Goal: Task Accomplishment & Management: Manage account settings

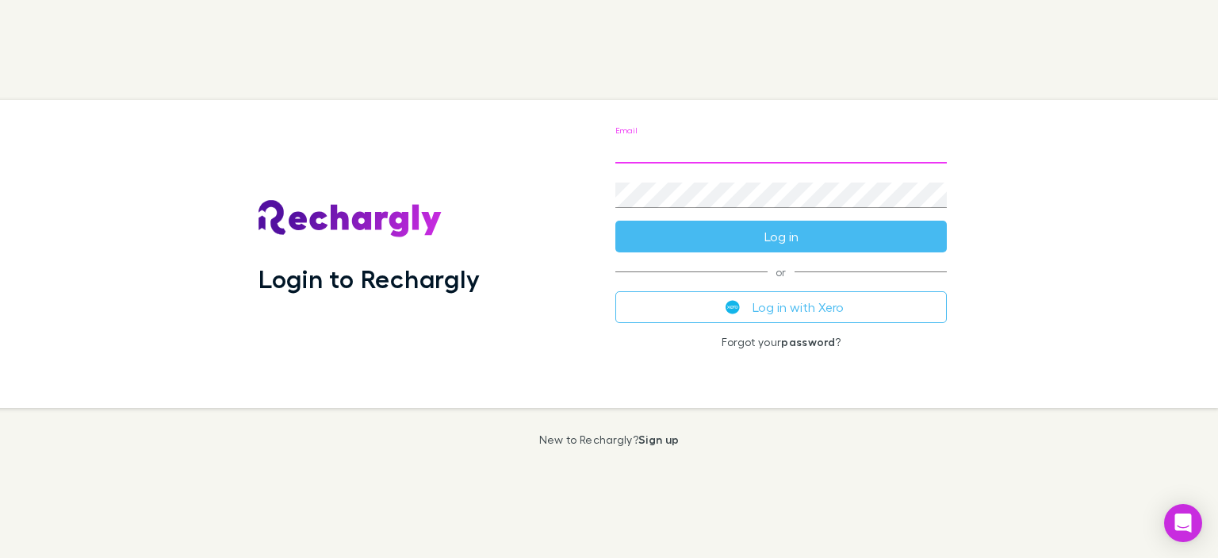
type input "**********"
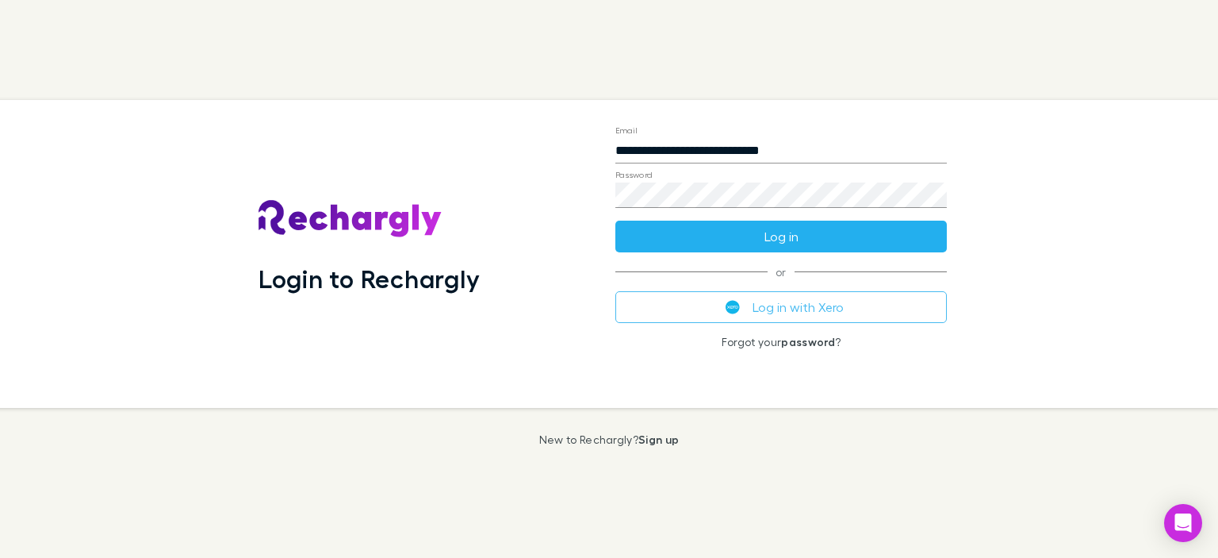
click at [762, 238] on button "Log in" at bounding box center [781, 236] width 332 height 32
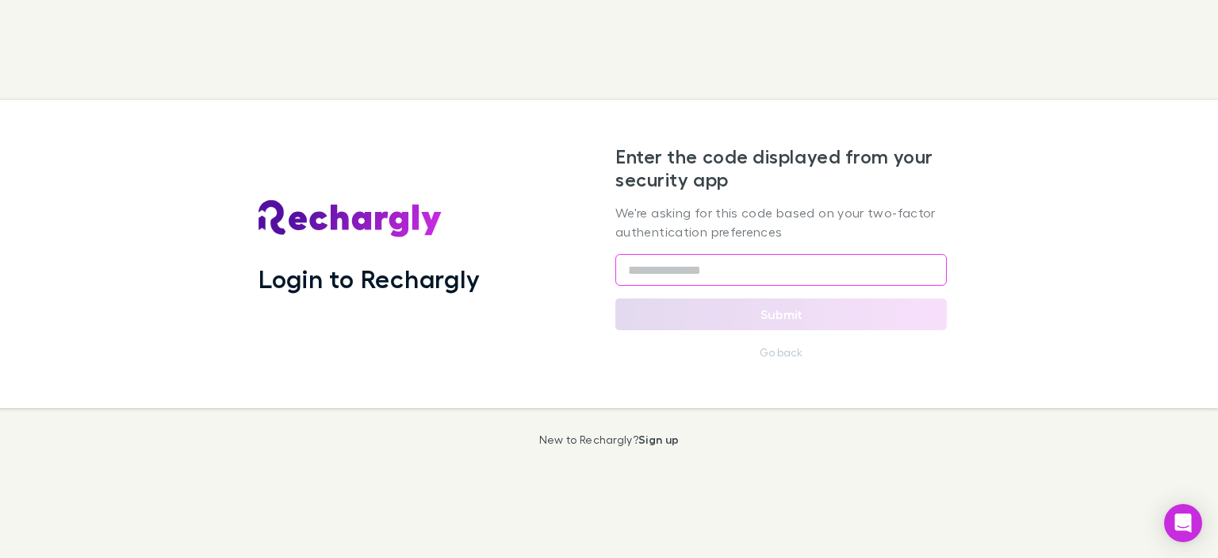
click at [733, 276] on input "text" at bounding box center [781, 270] width 332 height 32
click at [625, 264] on input "text" at bounding box center [781, 270] width 332 height 32
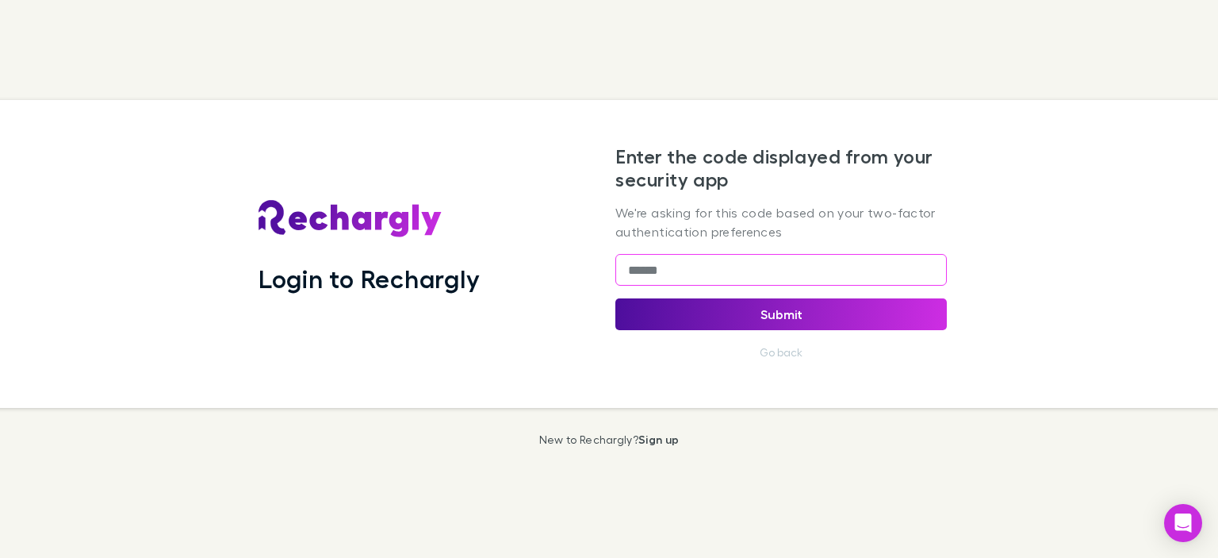
type input "******"
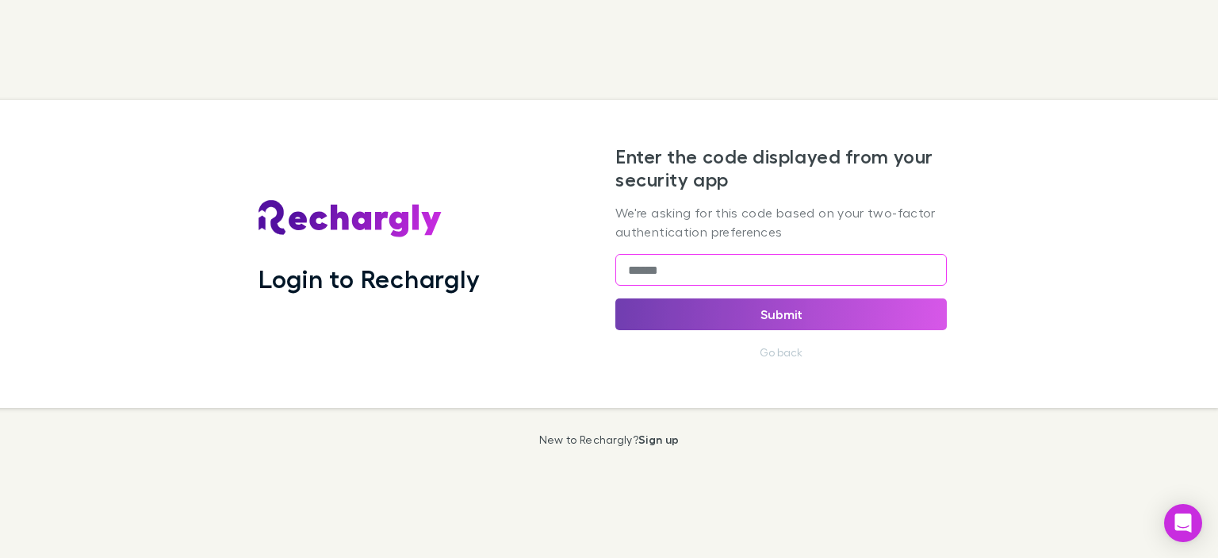
click at [729, 316] on button "Submit" at bounding box center [781, 314] width 332 height 32
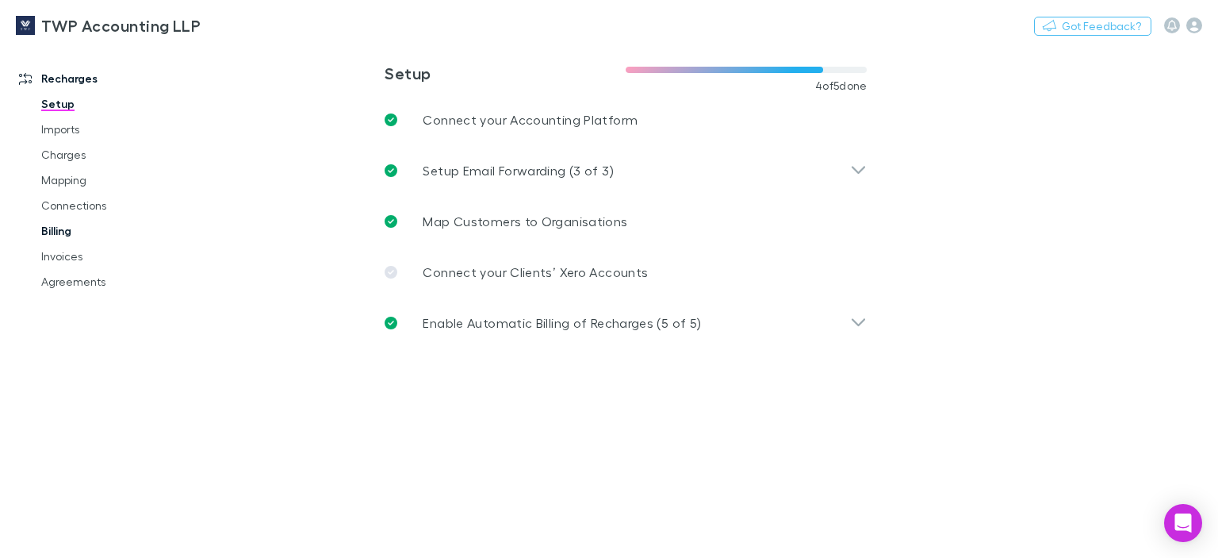
click at [50, 228] on link "Billing" at bounding box center [116, 230] width 182 height 25
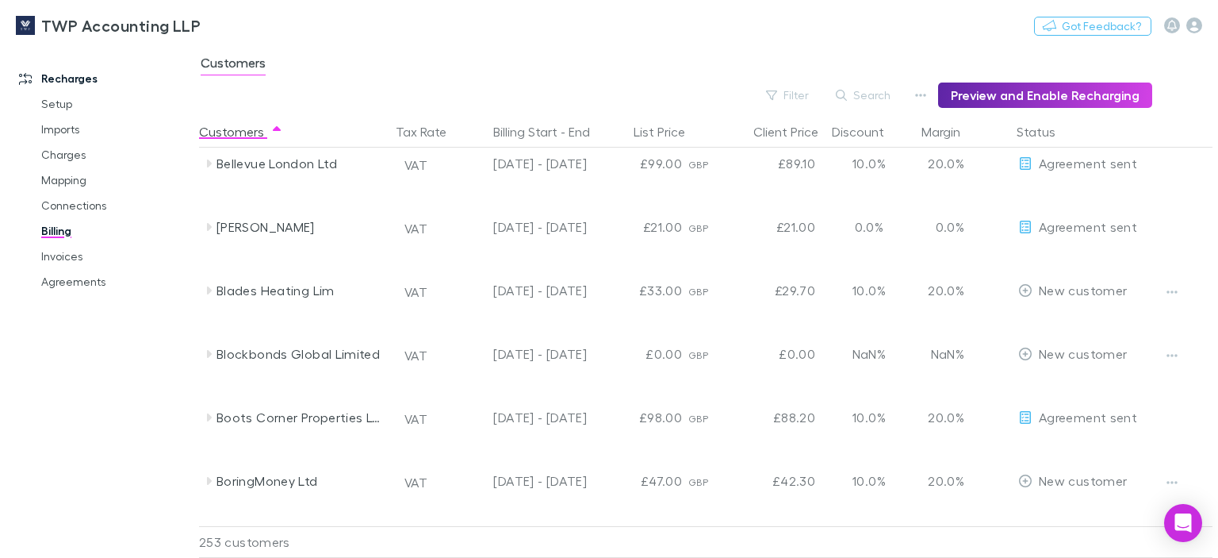
scroll to position [1665, 0]
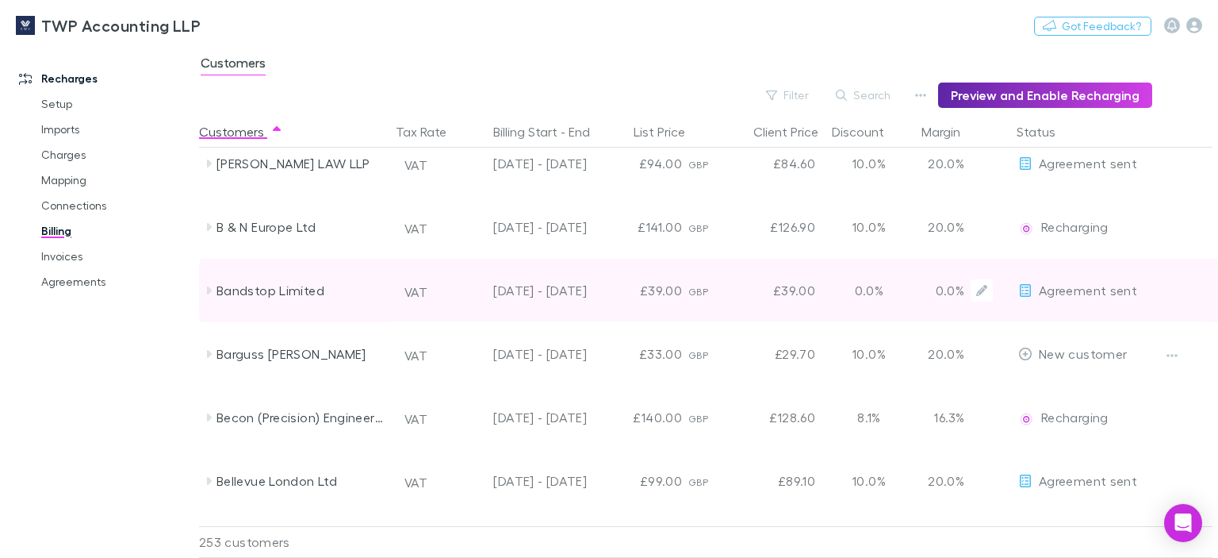
click at [281, 288] on div "Bandstop Limited" at bounding box center [301, 290] width 168 height 63
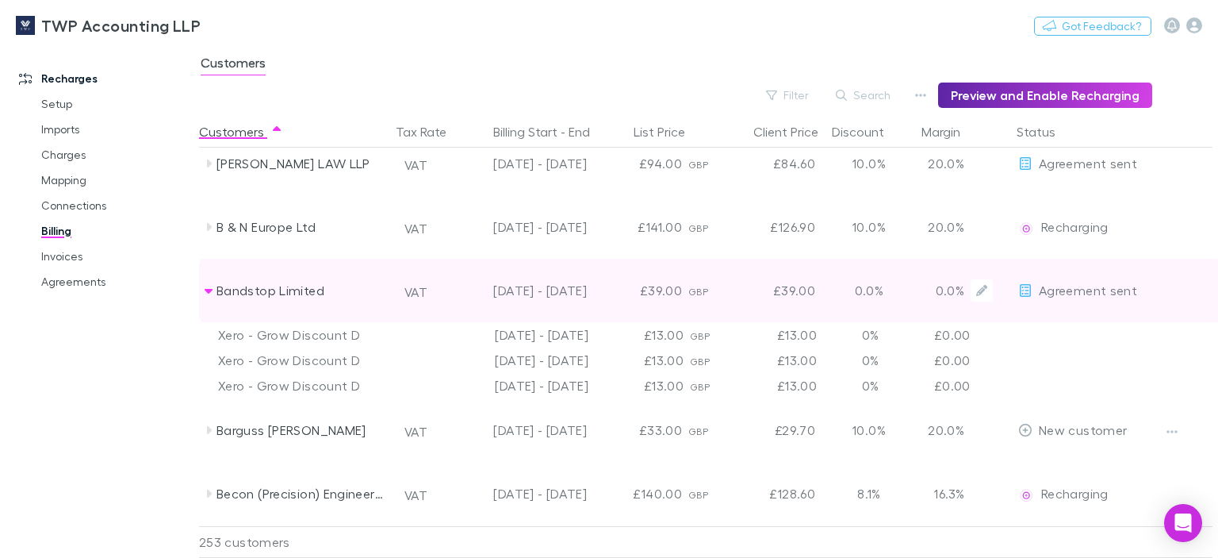
click at [1023, 286] on icon at bounding box center [1025, 290] width 14 height 13
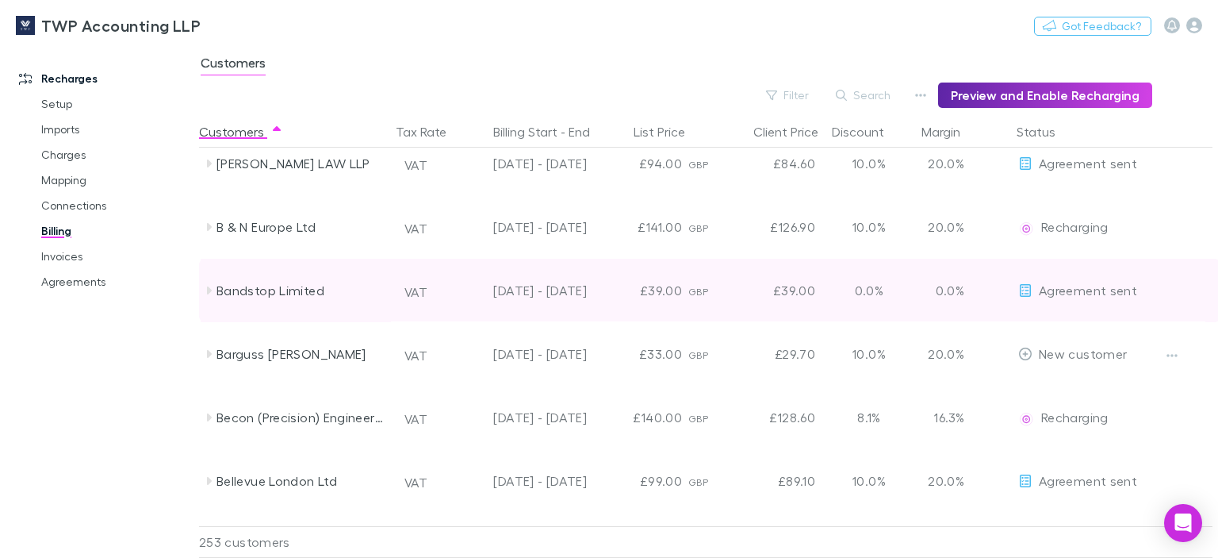
click at [210, 286] on icon at bounding box center [208, 290] width 13 height 13
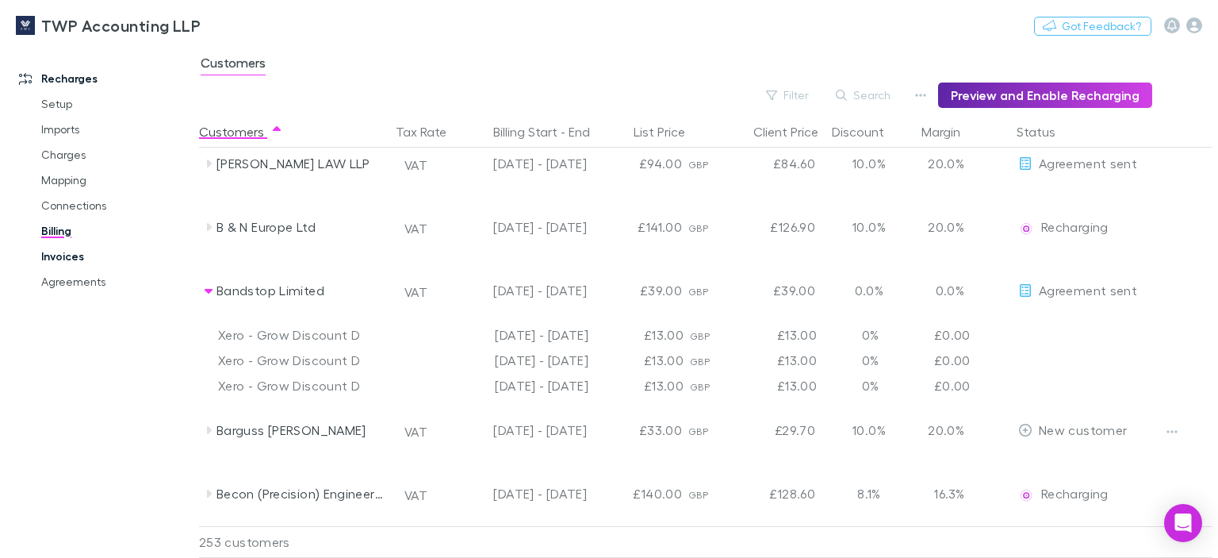
click at [67, 256] on link "Invoices" at bounding box center [116, 255] width 182 height 25
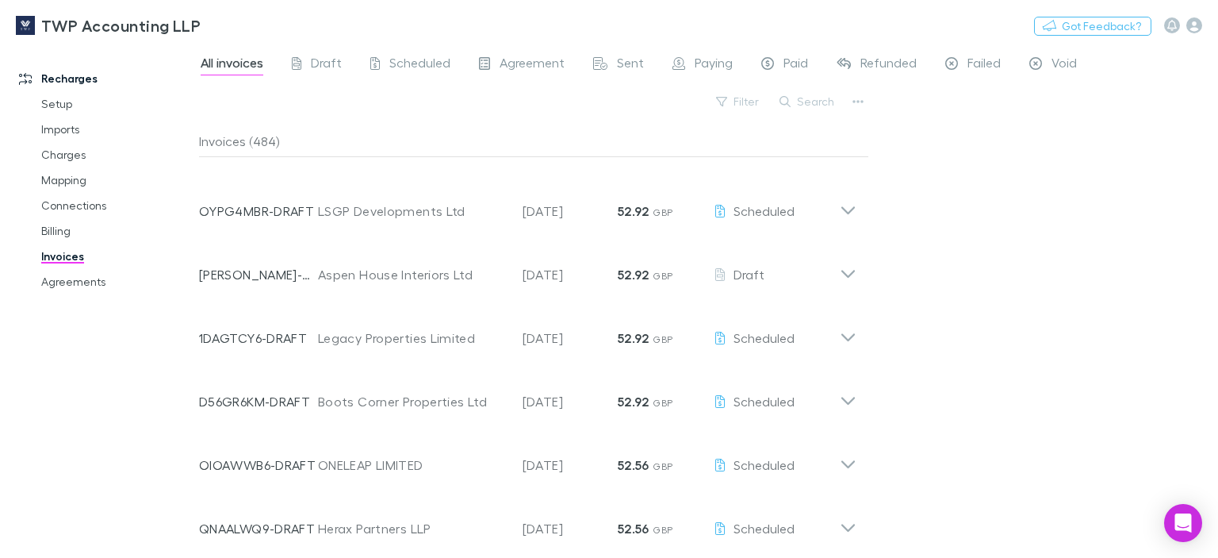
scroll to position [587, 0]
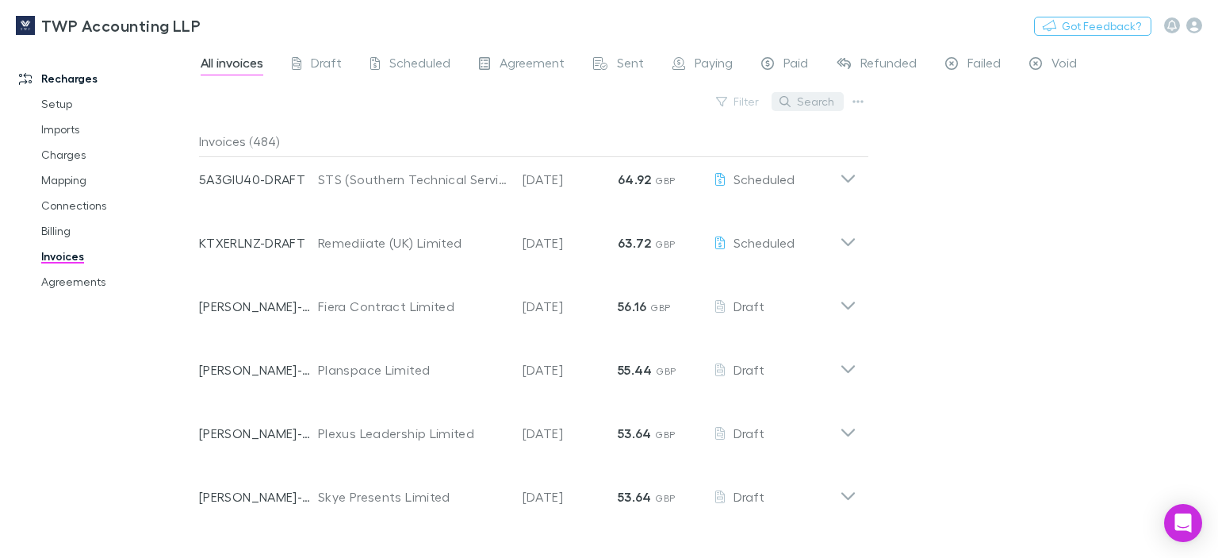
click at [814, 102] on button "Search" at bounding box center [808, 101] width 72 height 19
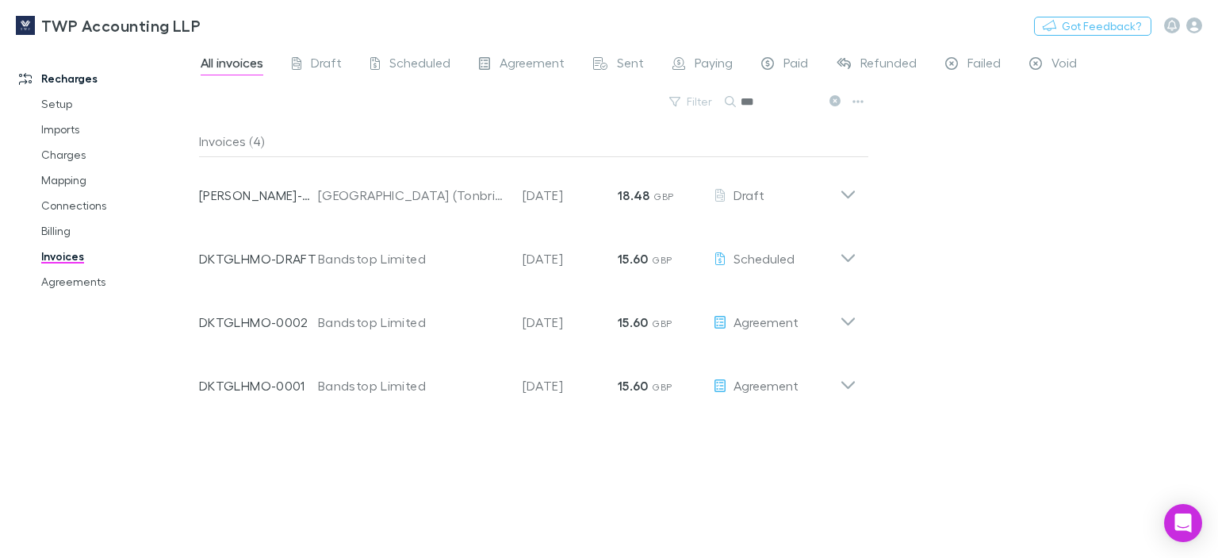
scroll to position [0, 0]
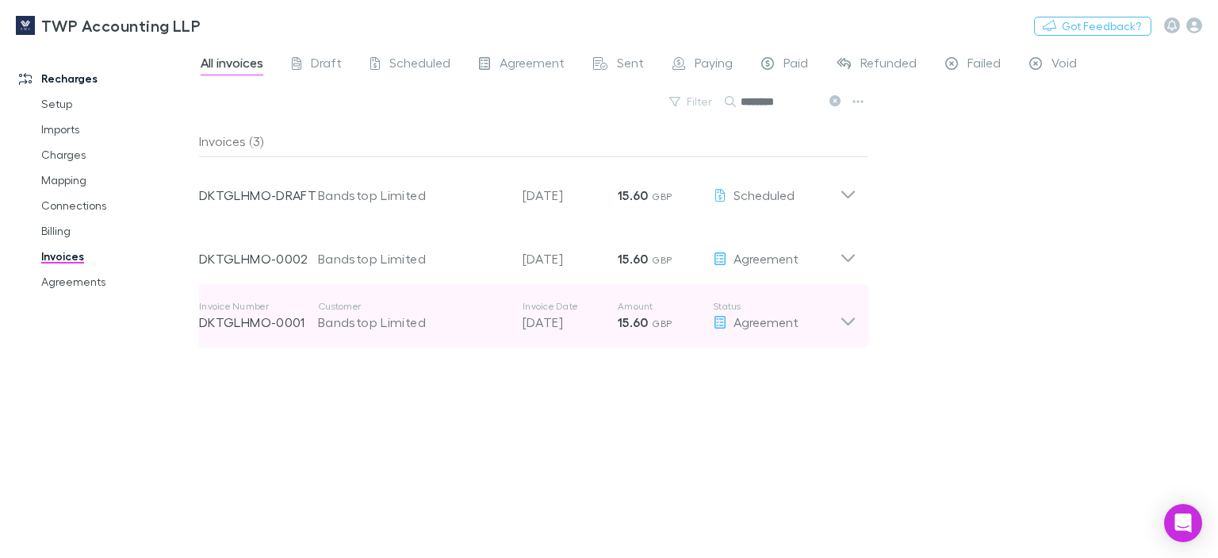
type input "********"
click at [846, 322] on icon at bounding box center [847, 321] width 13 height 8
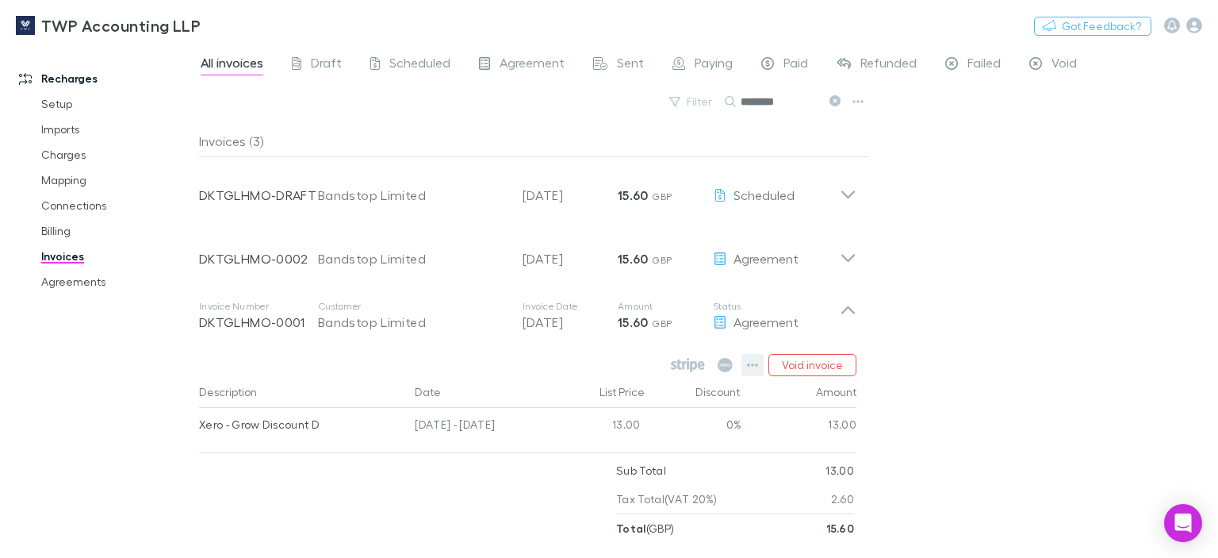
click at [757, 366] on icon "button" at bounding box center [752, 364] width 11 height 13
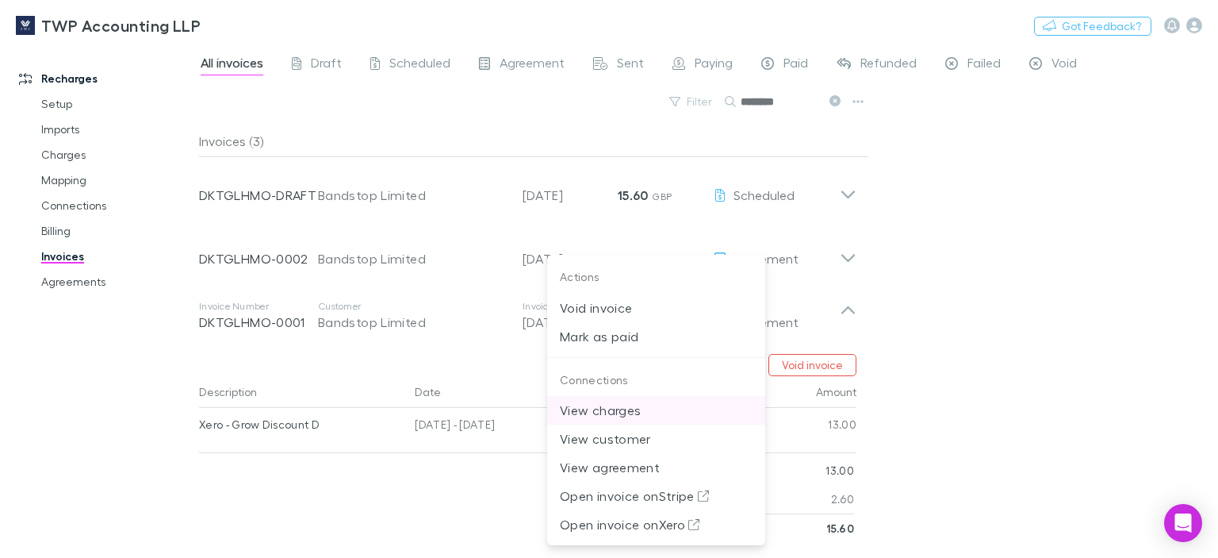
click at [610, 409] on p "View charges" at bounding box center [656, 410] width 193 height 19
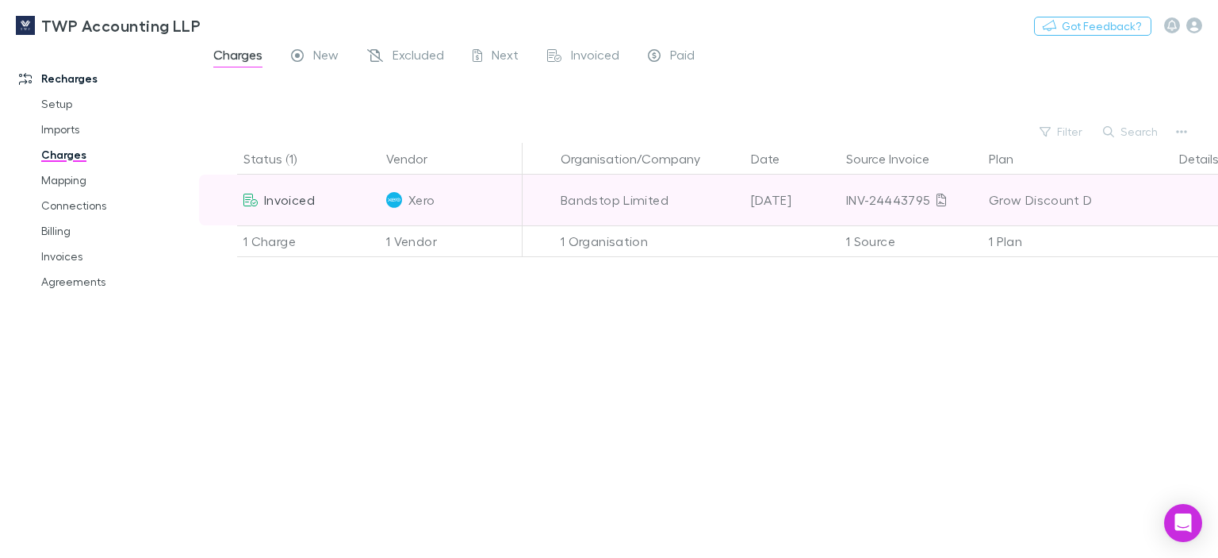
click at [253, 198] on icon at bounding box center [250, 200] width 14 height 13
click at [939, 204] on icon at bounding box center [942, 200] width 10 height 13
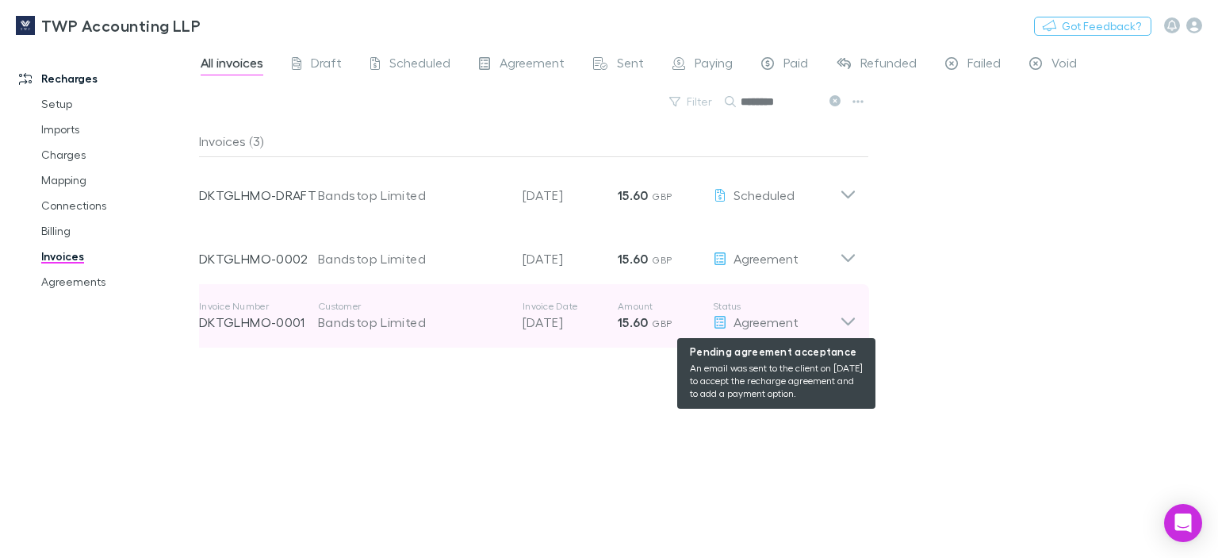
click at [716, 322] on icon at bounding box center [720, 322] width 14 height 13
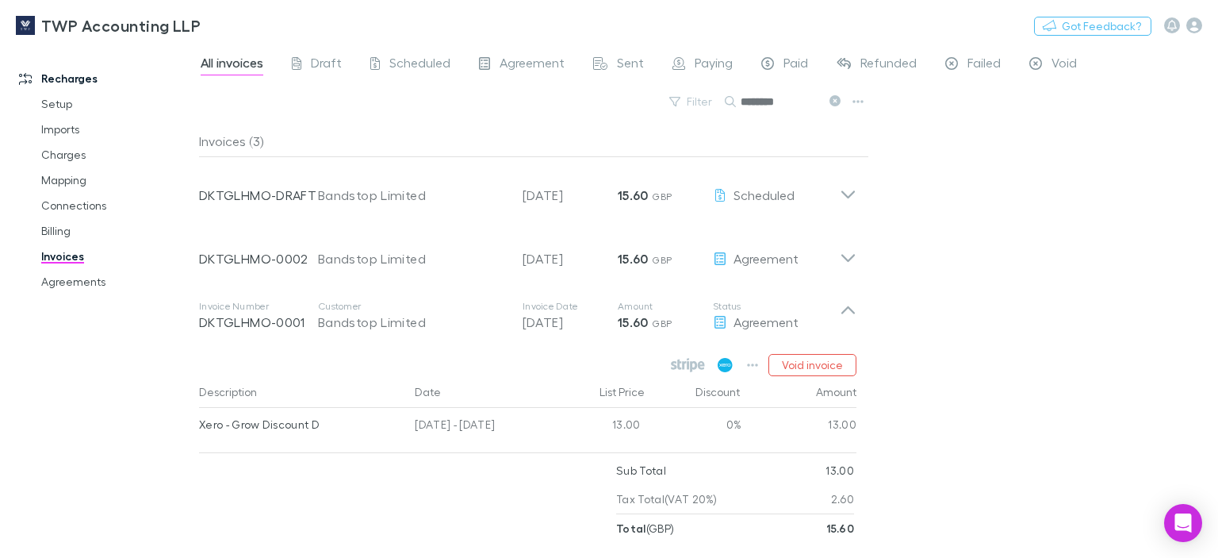
click at [727, 364] on icon at bounding box center [725, 365] width 15 height 14
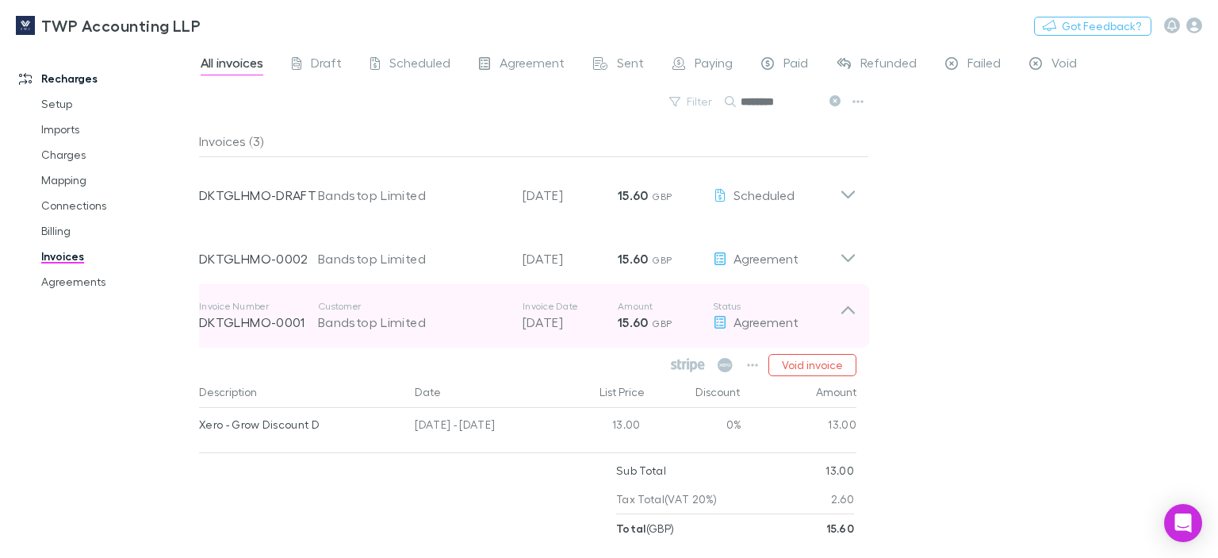
click at [844, 307] on icon at bounding box center [848, 316] width 17 height 32
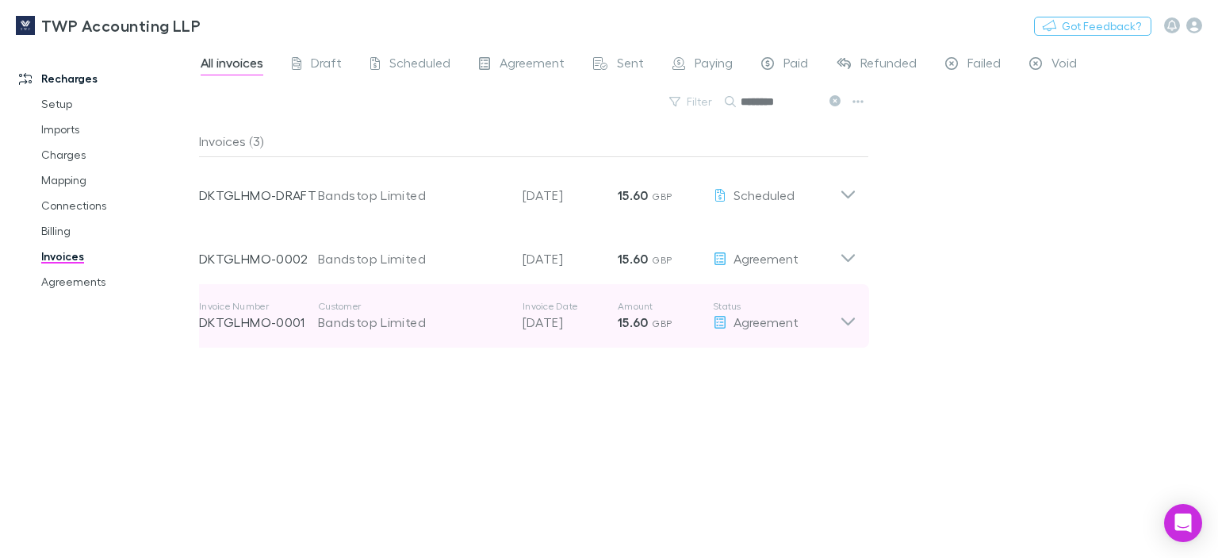
click at [844, 307] on icon at bounding box center [848, 316] width 17 height 32
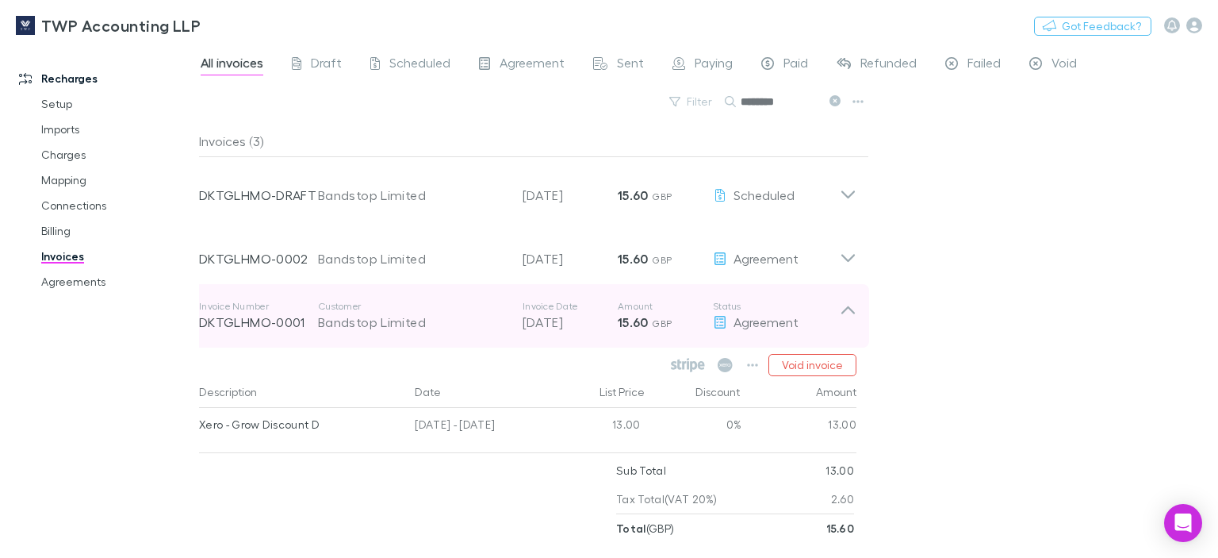
click at [627, 324] on strong "15.60" at bounding box center [633, 322] width 31 height 16
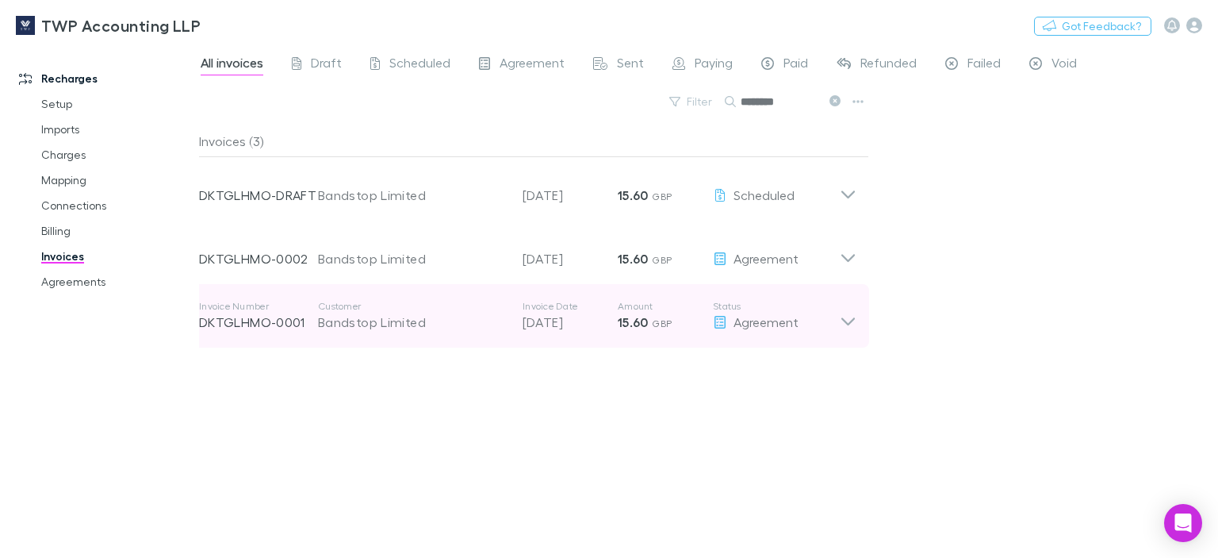
click at [563, 318] on p "[DATE]" at bounding box center [570, 321] width 95 height 19
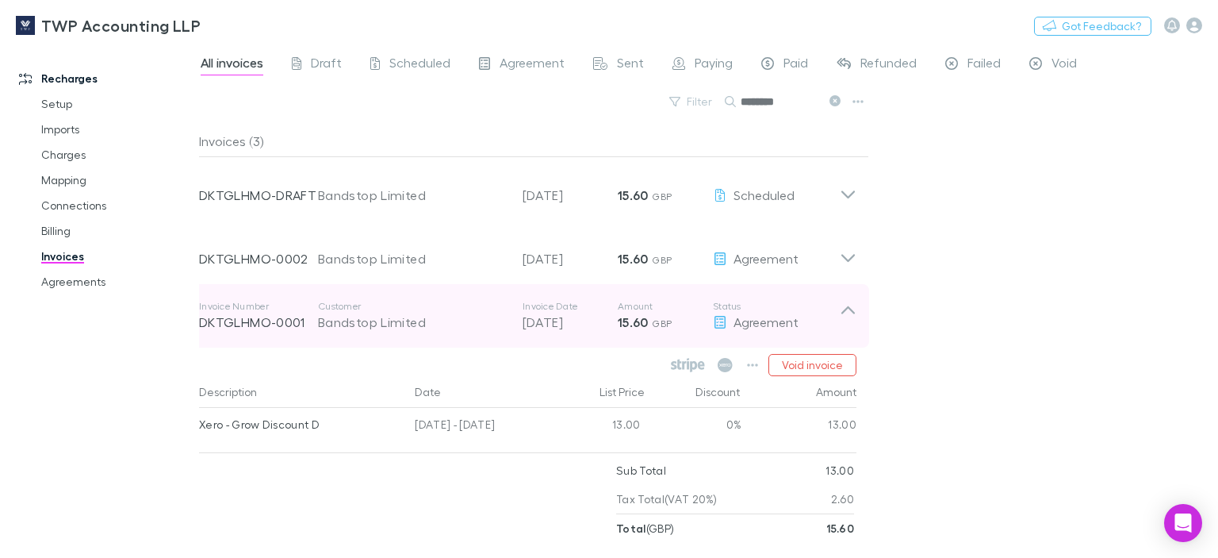
click at [266, 320] on p "DKTGLHMO-0001" at bounding box center [258, 321] width 119 height 19
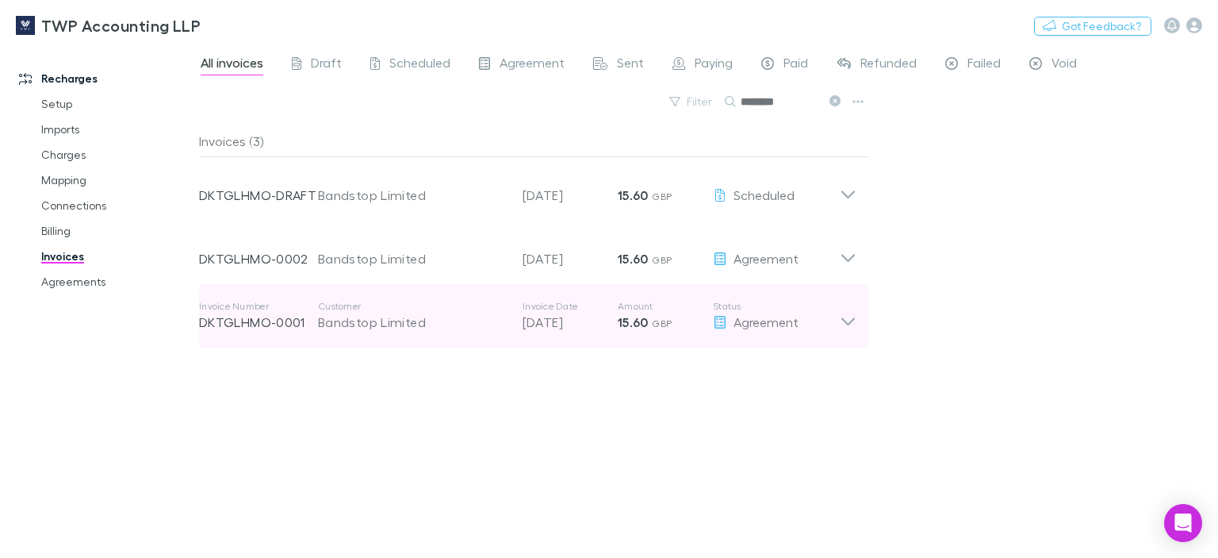
click at [337, 325] on div "Bandstop Limited" at bounding box center [412, 321] width 189 height 19
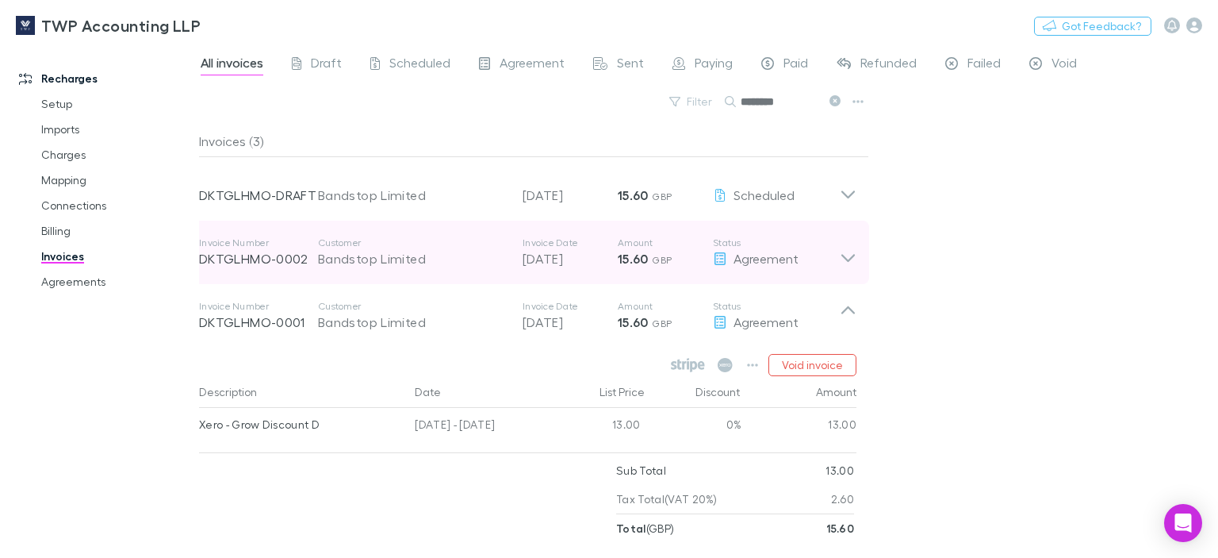
click at [847, 255] on icon at bounding box center [848, 252] width 17 height 32
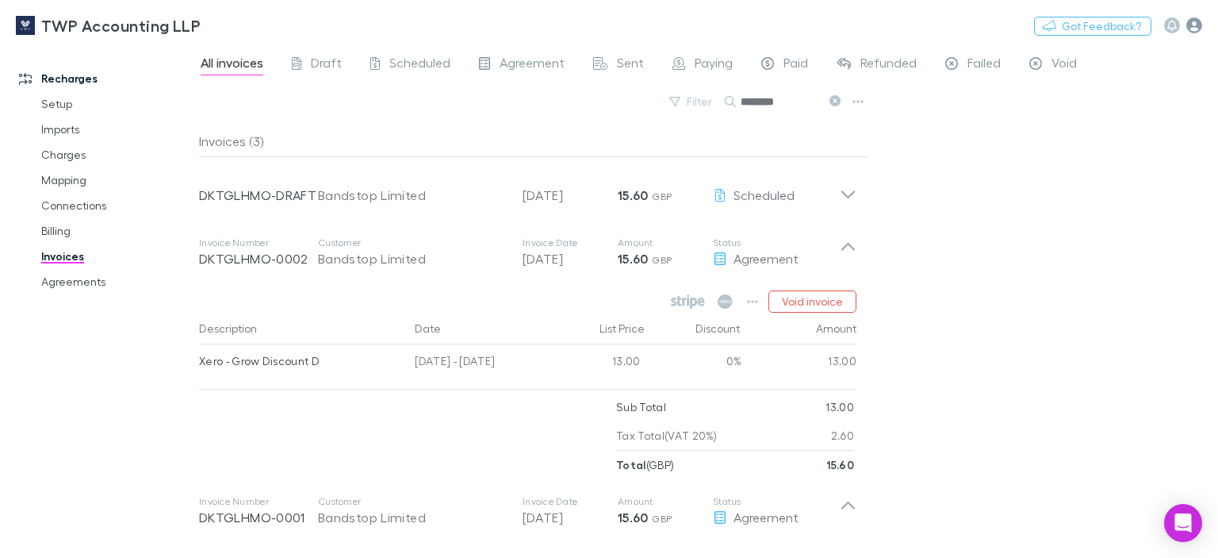
click at [1199, 24] on icon "button" at bounding box center [1194, 25] width 16 height 16
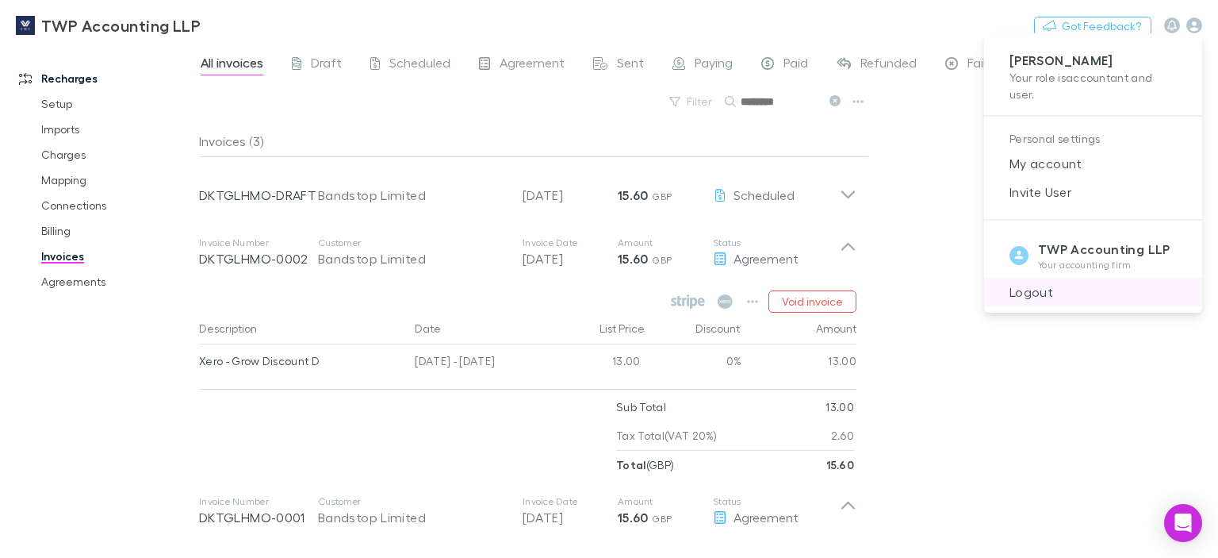
click at [1037, 293] on span "Logout" at bounding box center [1093, 291] width 193 height 19
